Goal: Information Seeking & Learning: Learn about a topic

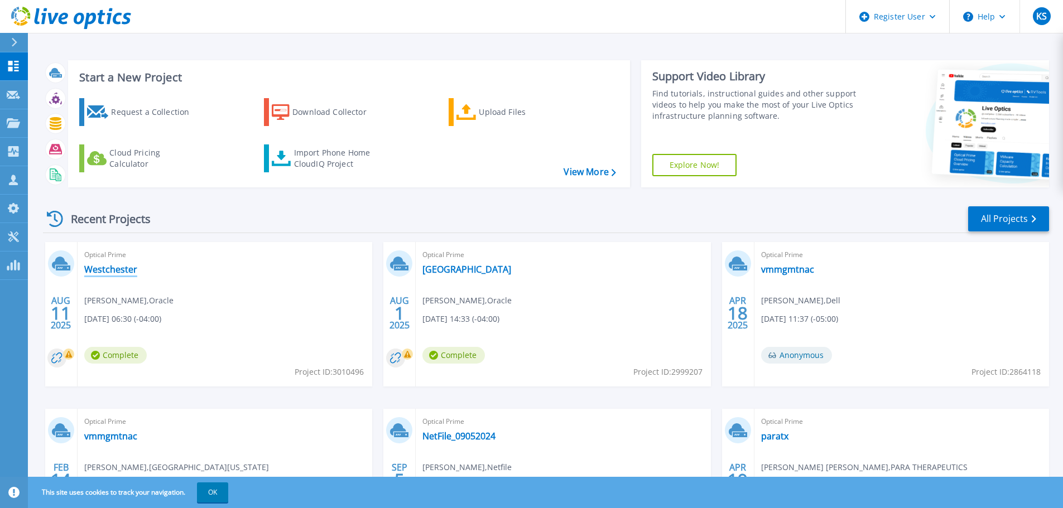
click at [120, 271] on link "Westchester" at bounding box center [110, 269] width 53 height 11
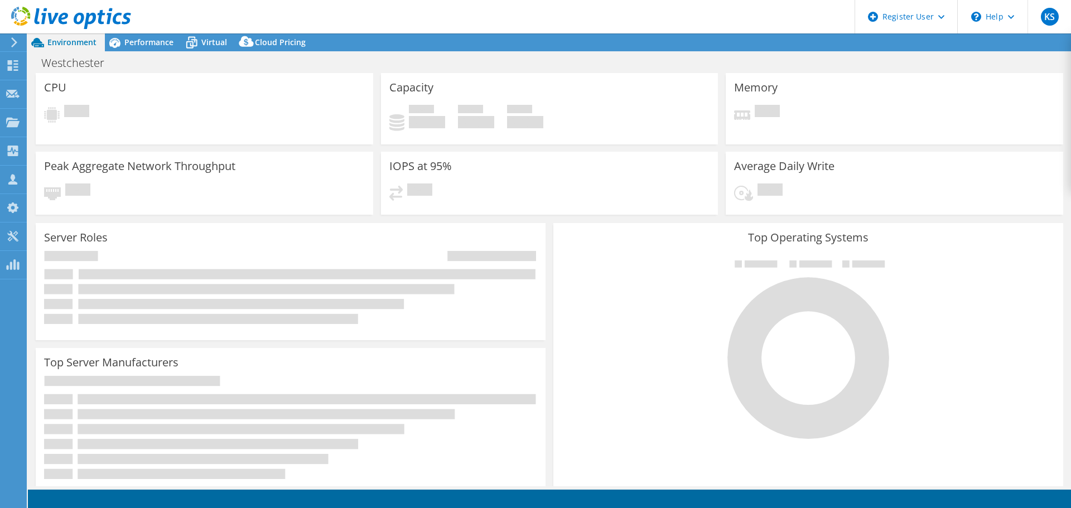
select select "USD"
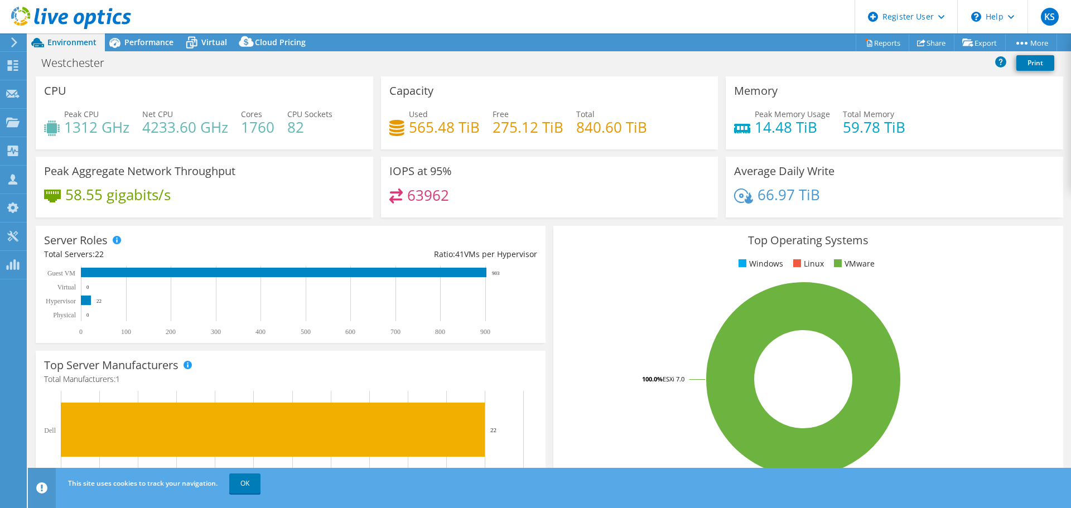
drag, startPoint x: 129, startPoint y: 46, endPoint x: 129, endPoint y: 53, distance: 6.7
click at [129, 46] on span "Performance" at bounding box center [148, 42] width 49 height 11
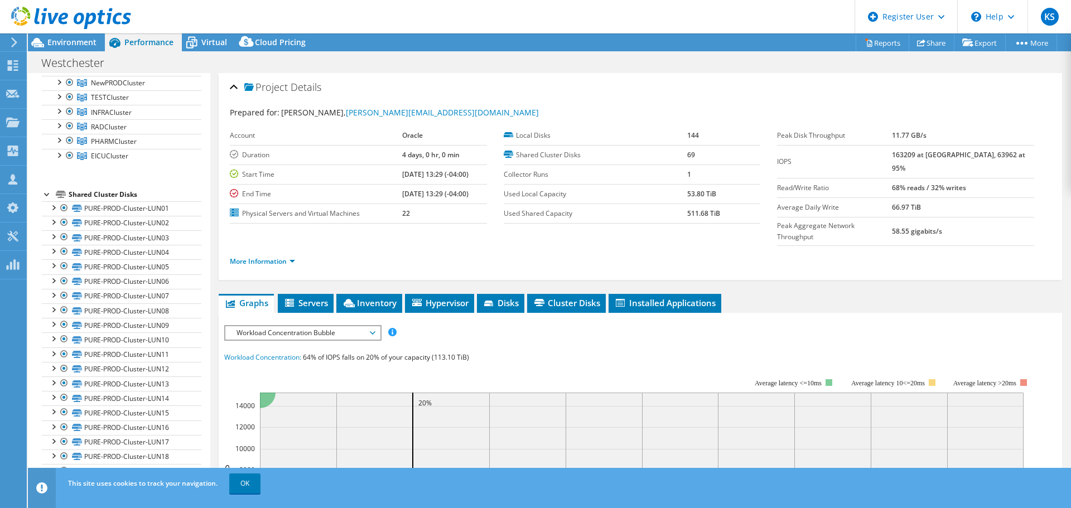
scroll to position [279, 0]
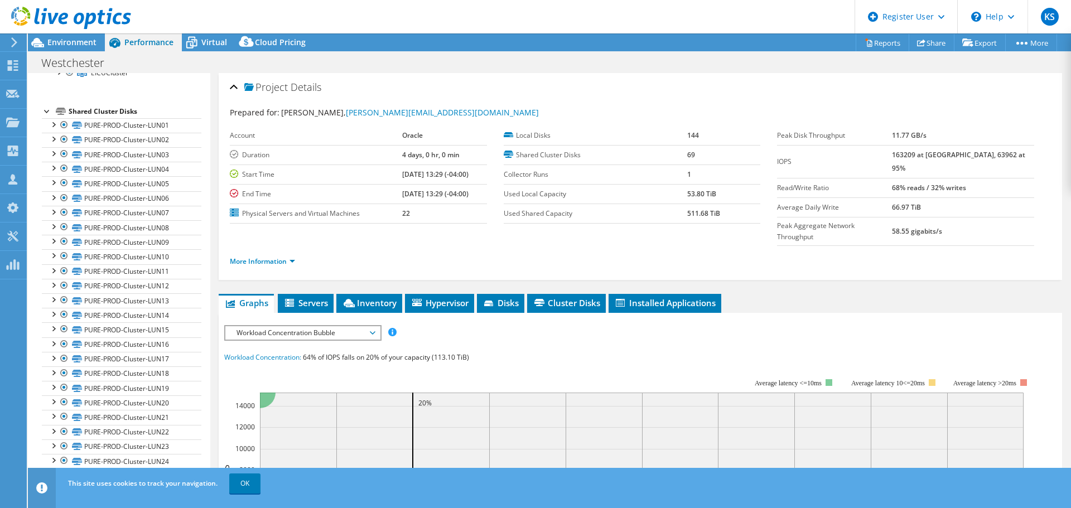
click at [291, 326] on span "Workload Concentration Bubble" at bounding box center [302, 332] width 143 height 13
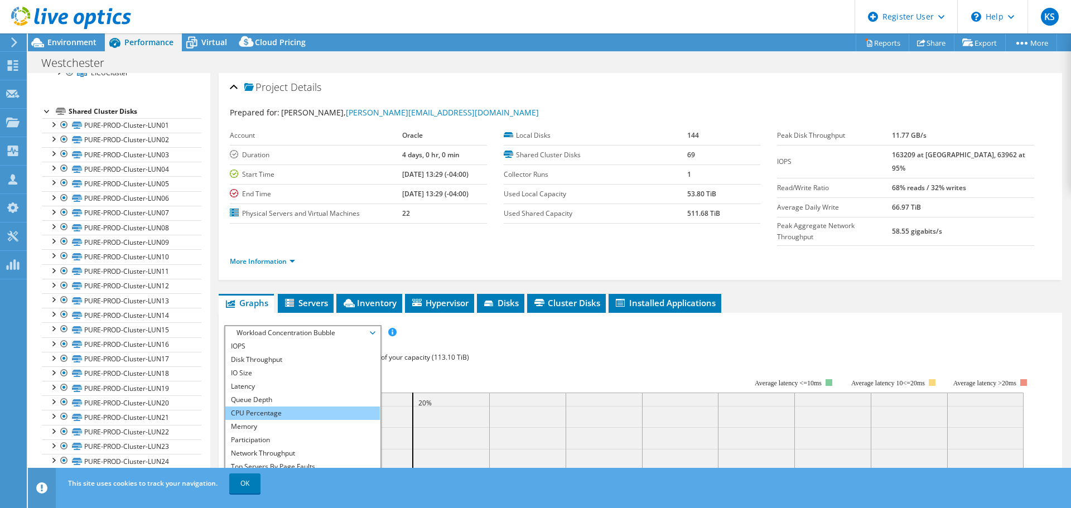
click at [273, 407] on li "CPU Percentage" at bounding box center [302, 413] width 155 height 13
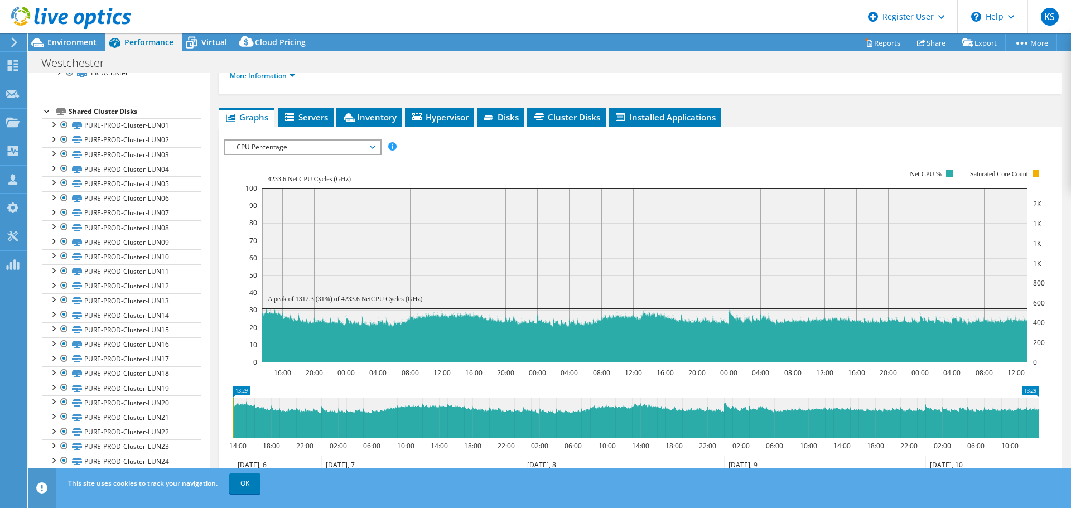
scroll to position [167, 0]
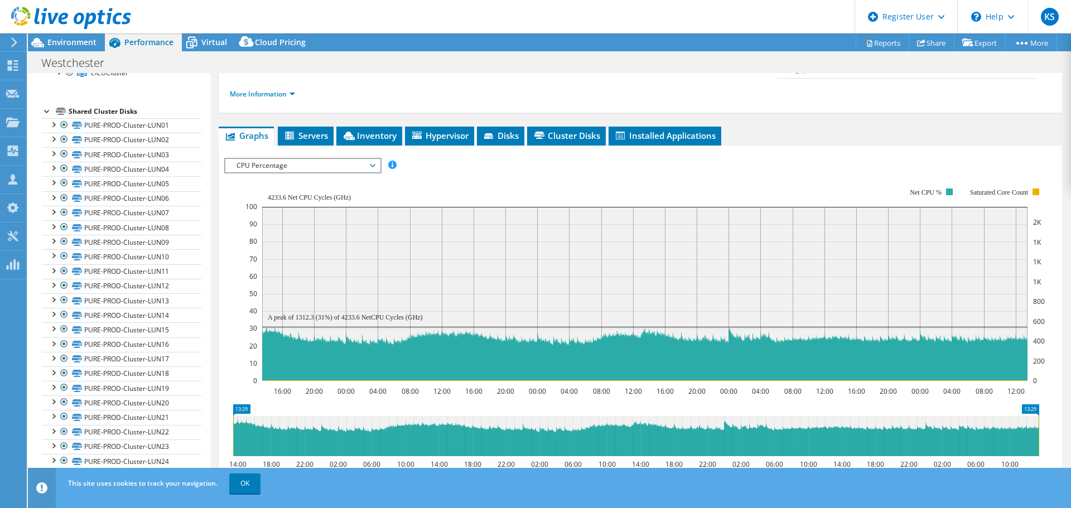
click at [313, 159] on span "CPU Percentage" at bounding box center [302, 165] width 143 height 13
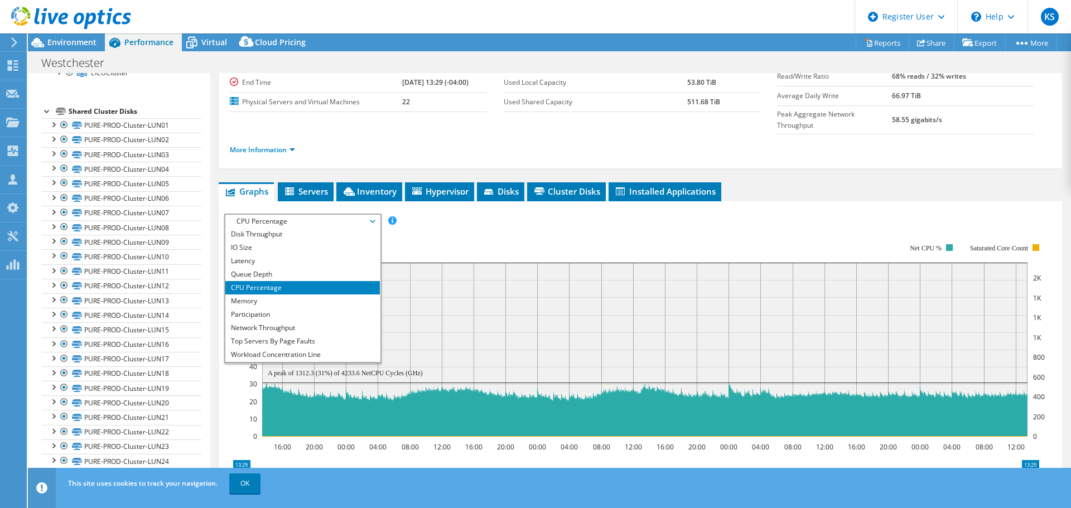
scroll to position [0, 0]
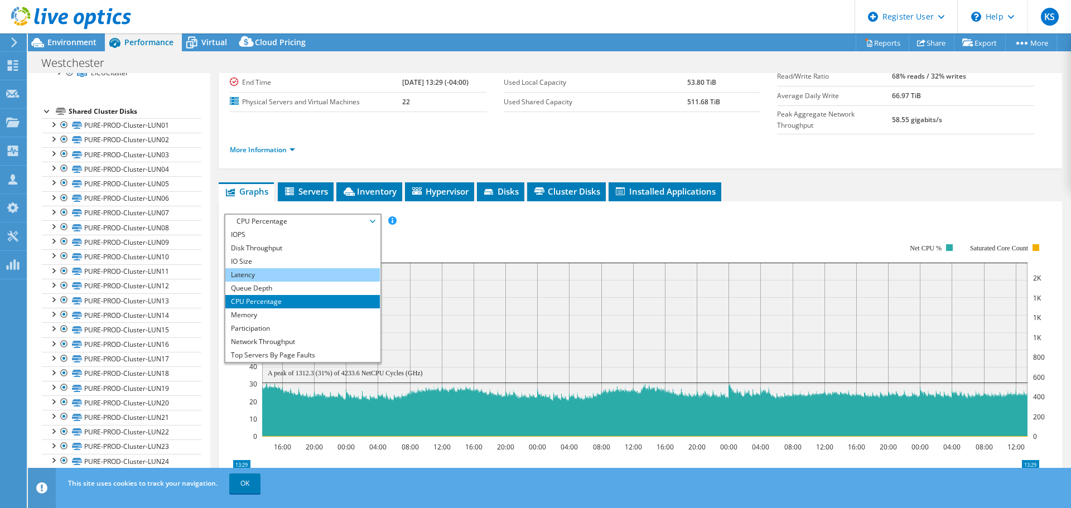
click at [241, 268] on li "Latency" at bounding box center [302, 274] width 155 height 13
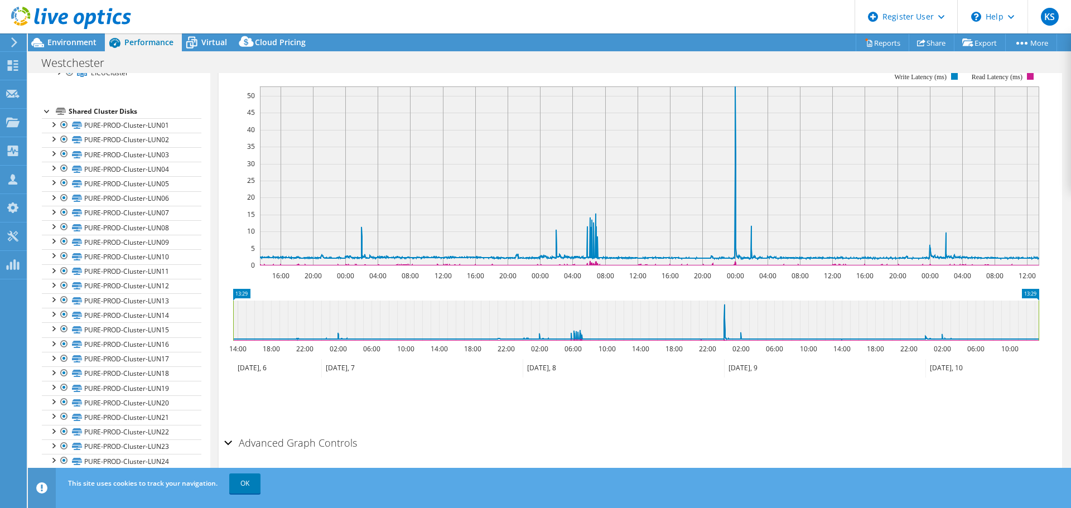
scroll to position [51, 0]
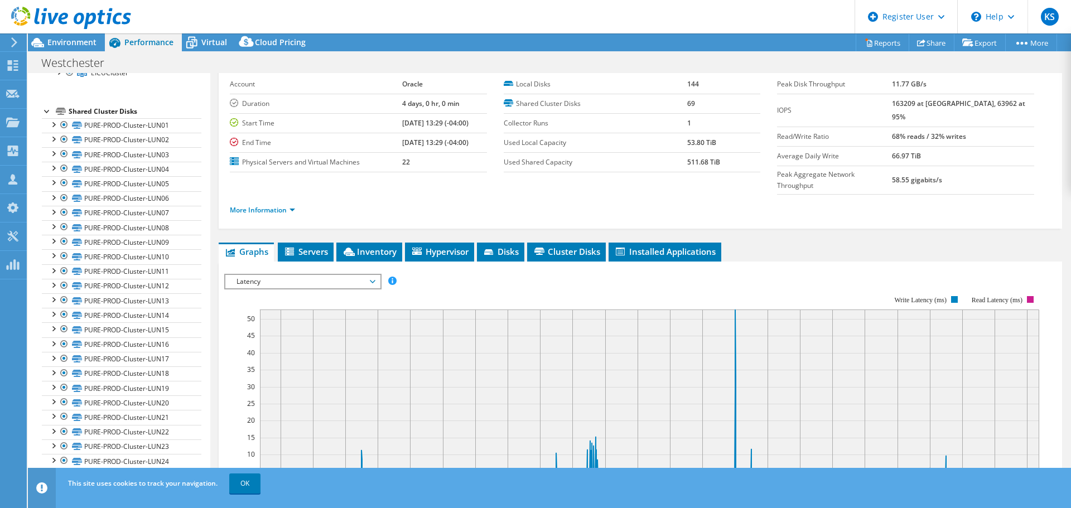
click at [311, 275] on span "Latency" at bounding box center [302, 281] width 143 height 13
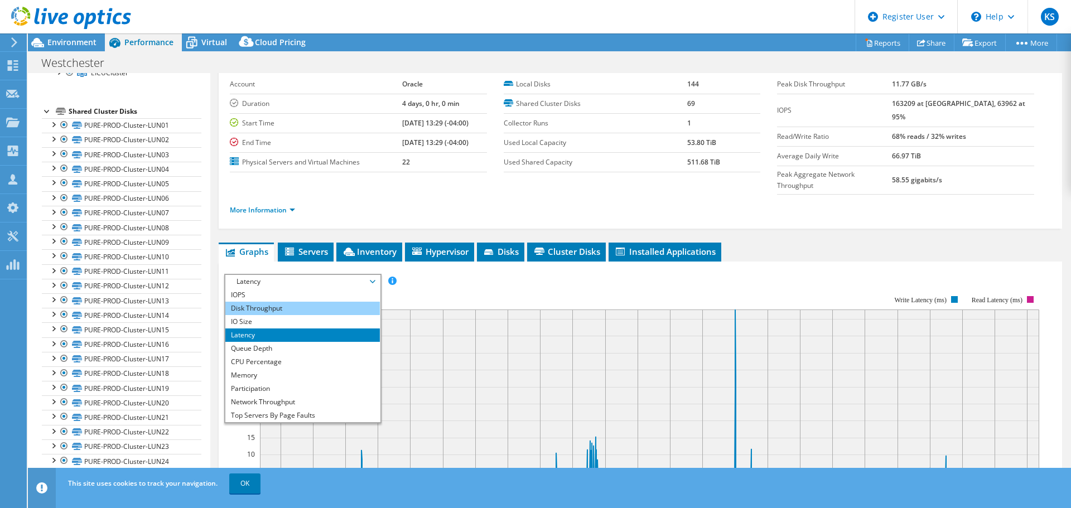
scroll to position [40, 0]
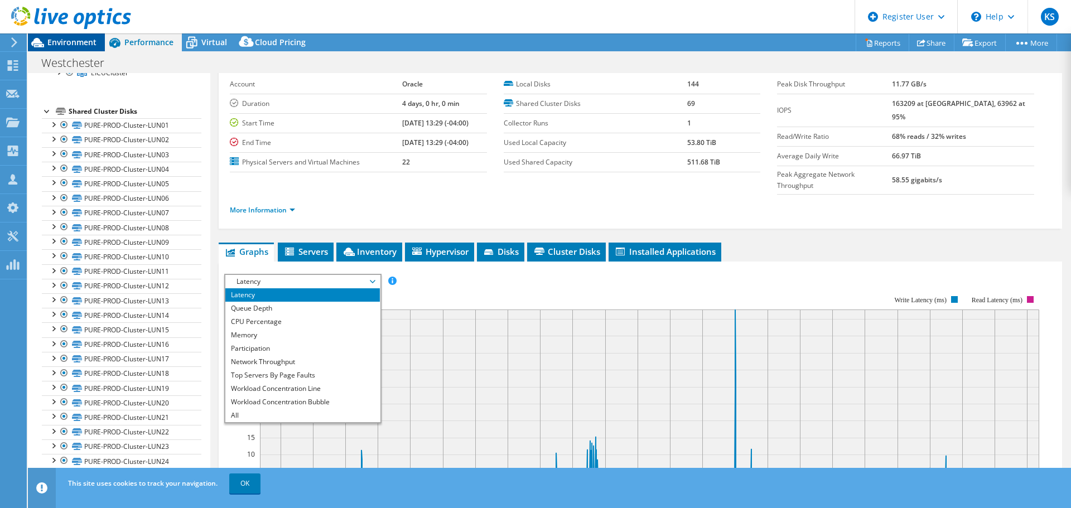
click at [71, 49] on div "Environment" at bounding box center [66, 42] width 77 height 18
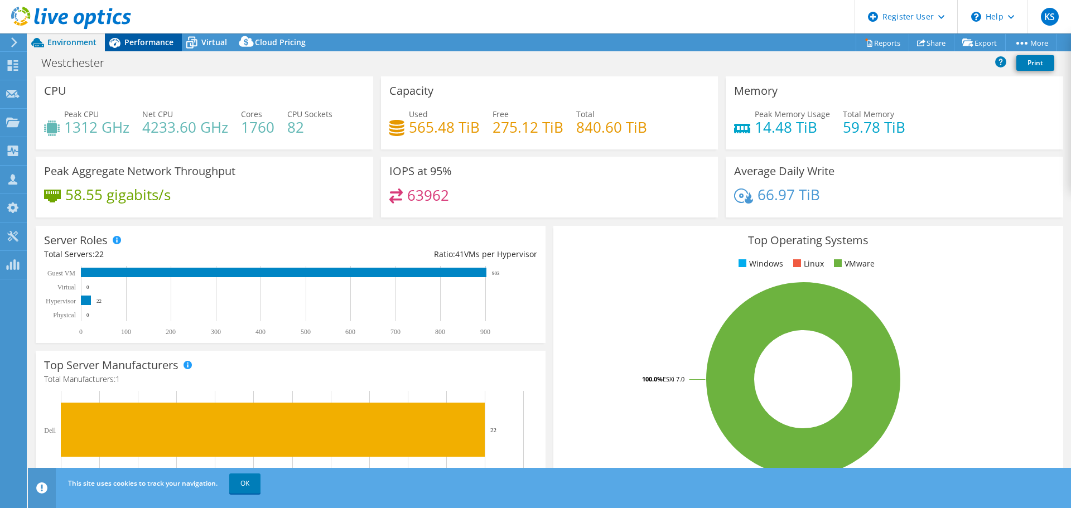
click at [152, 40] on span "Performance" at bounding box center [148, 42] width 49 height 11
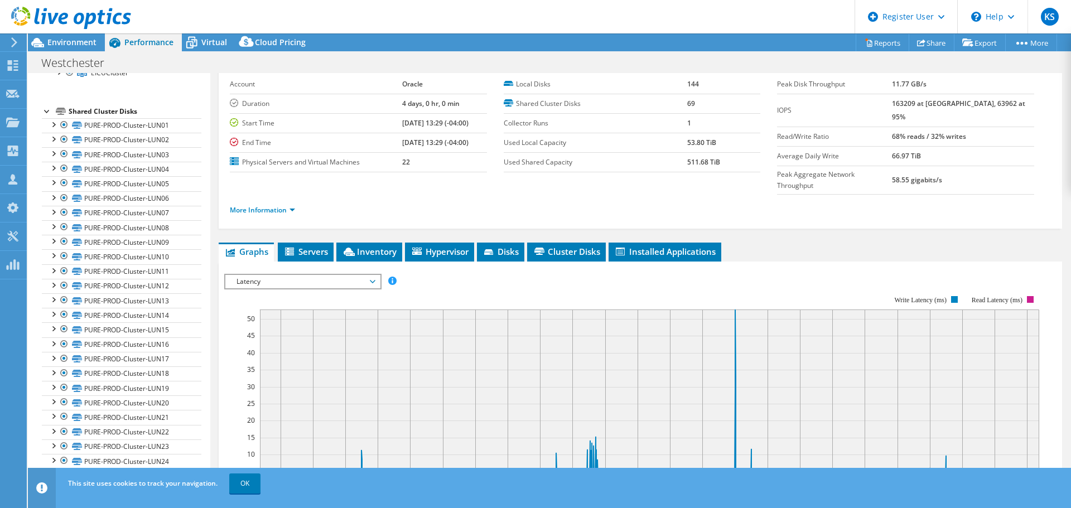
click at [308, 275] on span "Latency" at bounding box center [302, 281] width 143 height 13
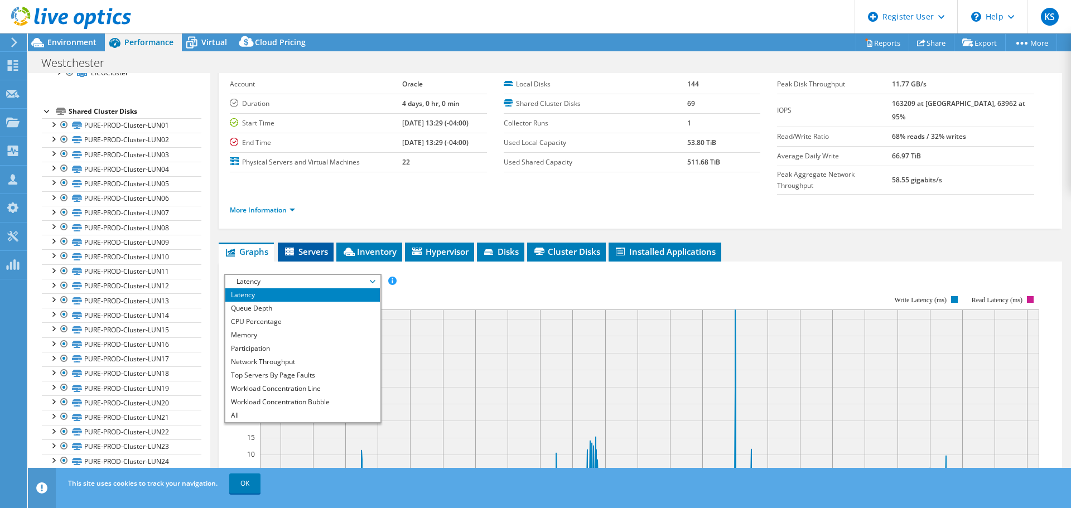
click at [303, 243] on li "Servers" at bounding box center [306, 252] width 56 height 19
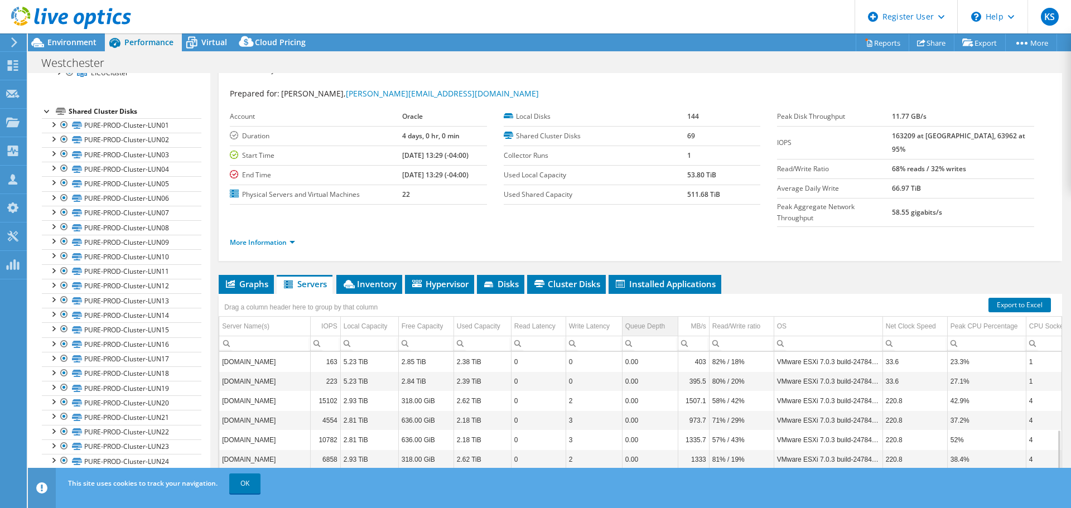
scroll to position [0, 0]
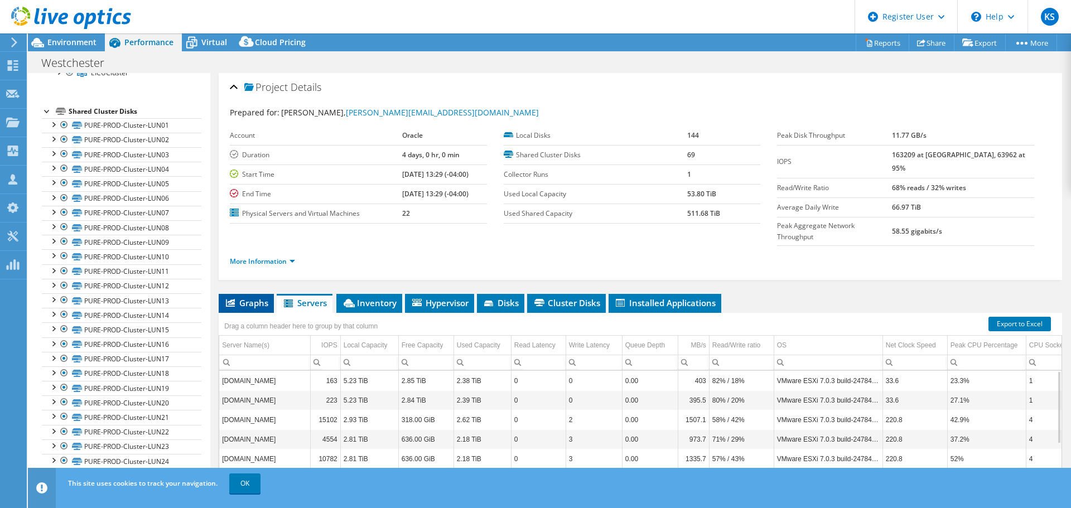
click at [248, 297] on span "Graphs" at bounding box center [246, 302] width 44 height 11
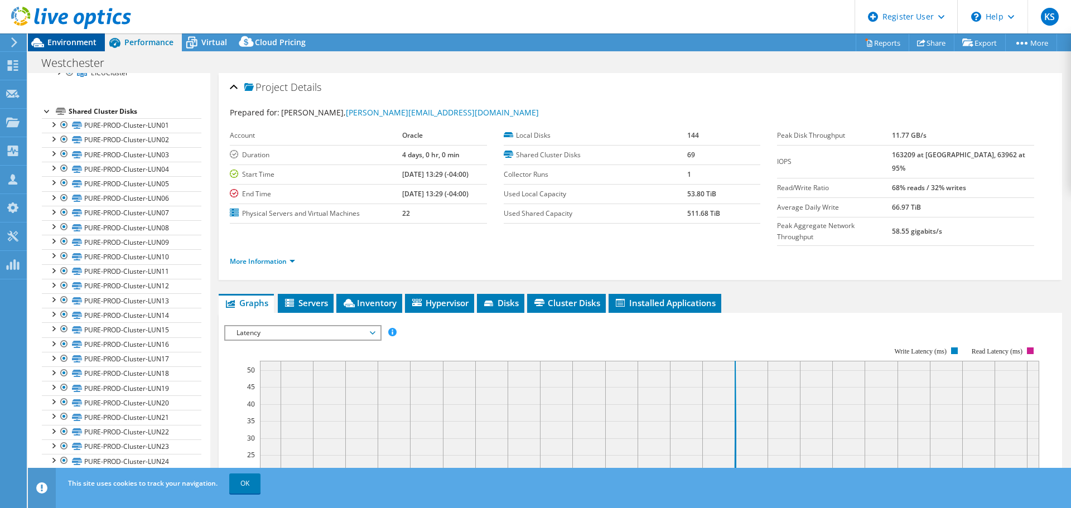
click at [51, 40] on span "Environment" at bounding box center [71, 42] width 49 height 11
